Goal: Navigation & Orientation: Find specific page/section

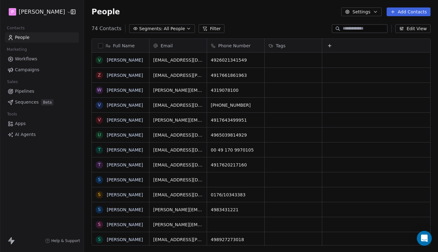
scroll to position [222, 354]
click at [28, 102] on span "Sequences" at bounding box center [27, 102] width 24 height 7
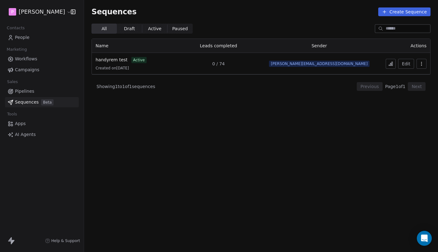
click at [393, 61] on button at bounding box center [391, 64] width 10 height 10
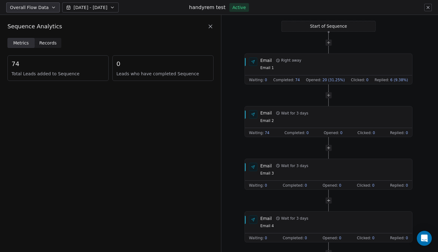
click at [429, 10] on icon at bounding box center [428, 7] width 5 height 5
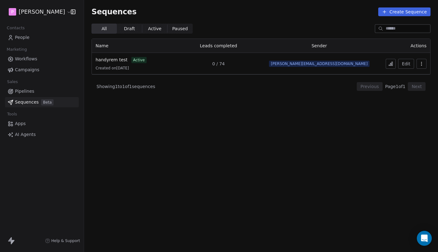
click at [34, 38] on link "People" at bounding box center [42, 37] width 74 height 10
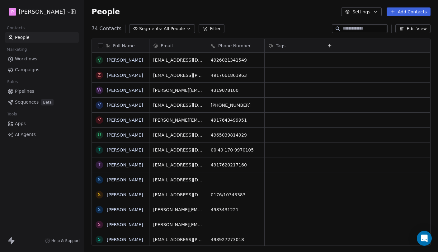
scroll to position [222, 354]
click at [31, 103] on span "Sequences" at bounding box center [27, 102] width 24 height 7
